Goal: Find specific page/section: Find specific page/section

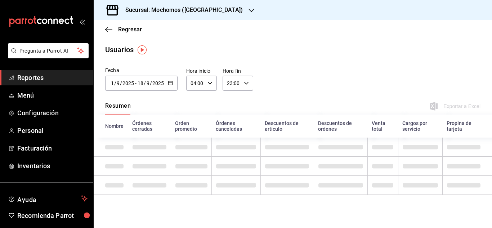
click at [34, 81] on span "Reportes" at bounding box center [52, 78] width 70 height 10
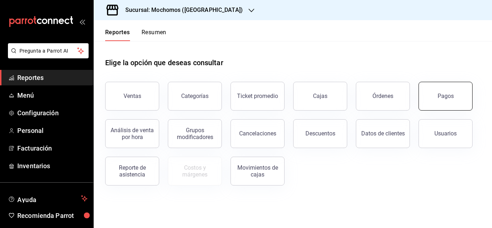
click at [462, 102] on button "Pagos" at bounding box center [446, 96] width 54 height 29
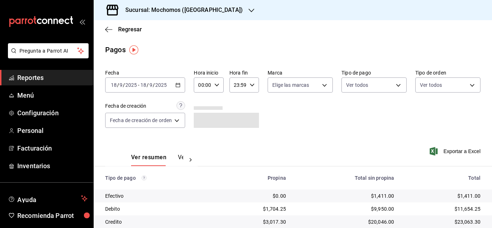
click at [217, 83] on icon "button" at bounding box center [216, 85] width 5 height 5
drag, startPoint x: 203, startPoint y: 131, endPoint x: 205, endPoint y: 135, distance: 4.2
click at [203, 132] on button "06" at bounding box center [202, 135] width 12 height 14
type input "06:00"
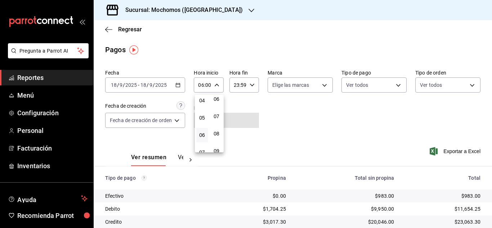
click at [302, 124] on div at bounding box center [246, 114] width 492 height 228
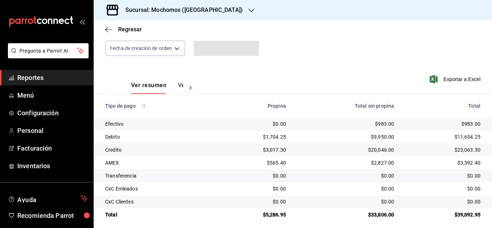
scroll to position [77, 0]
